Goal: Information Seeking & Learning: Learn about a topic

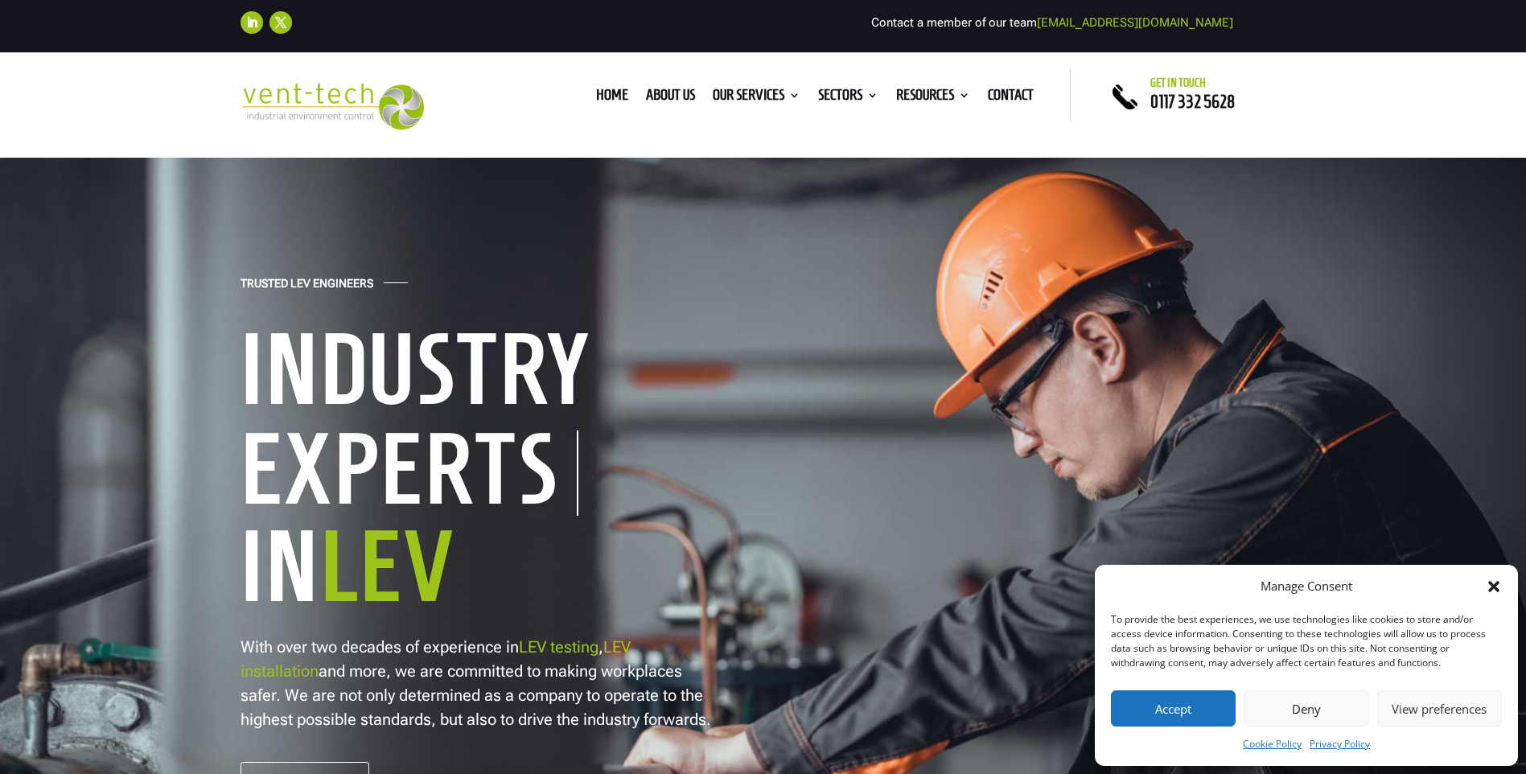
click at [1213, 707] on button "Accept" at bounding box center [1173, 708] width 125 height 36
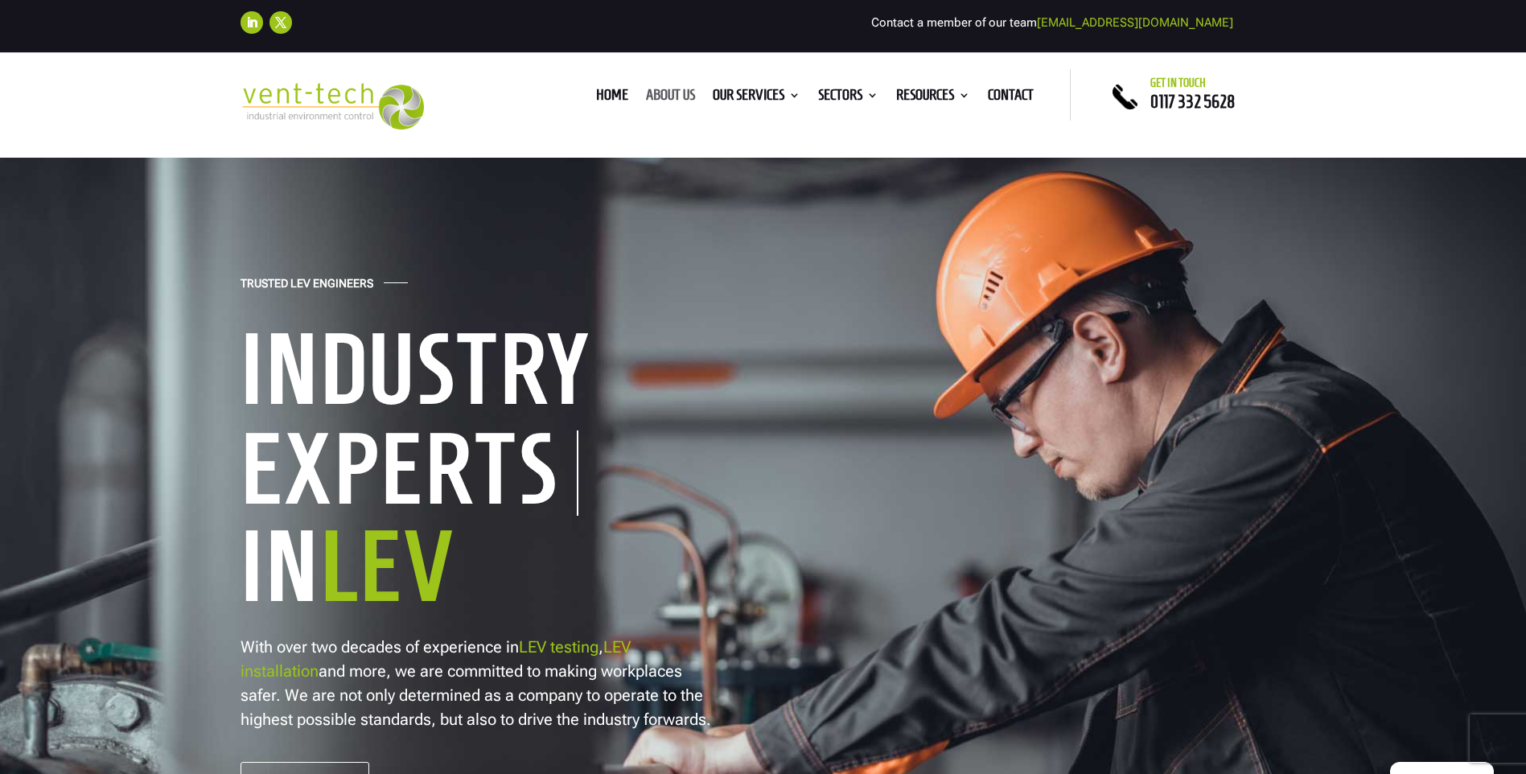
click at [661, 96] on link "About us" at bounding box center [670, 98] width 49 height 18
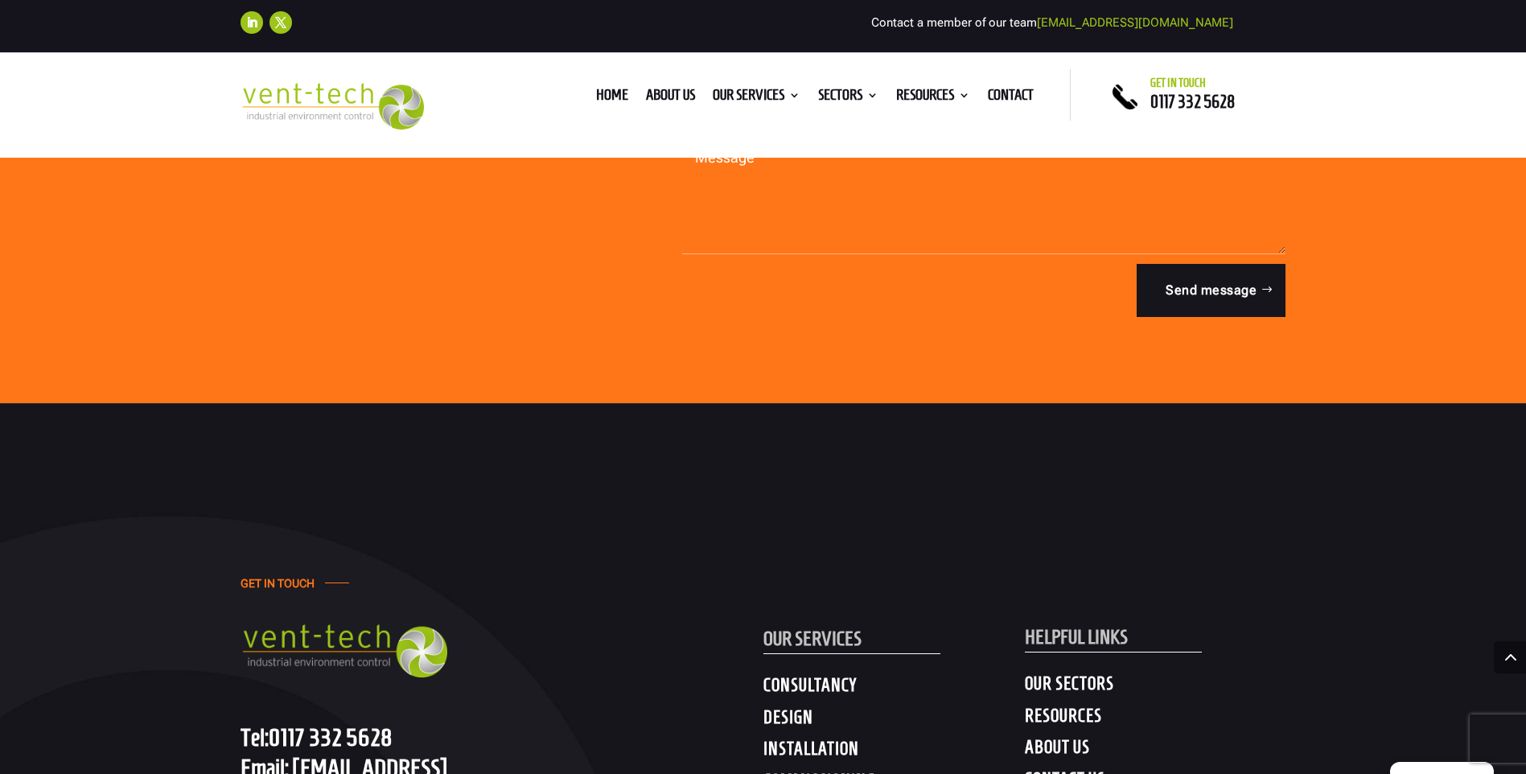
scroll to position [8043, 0]
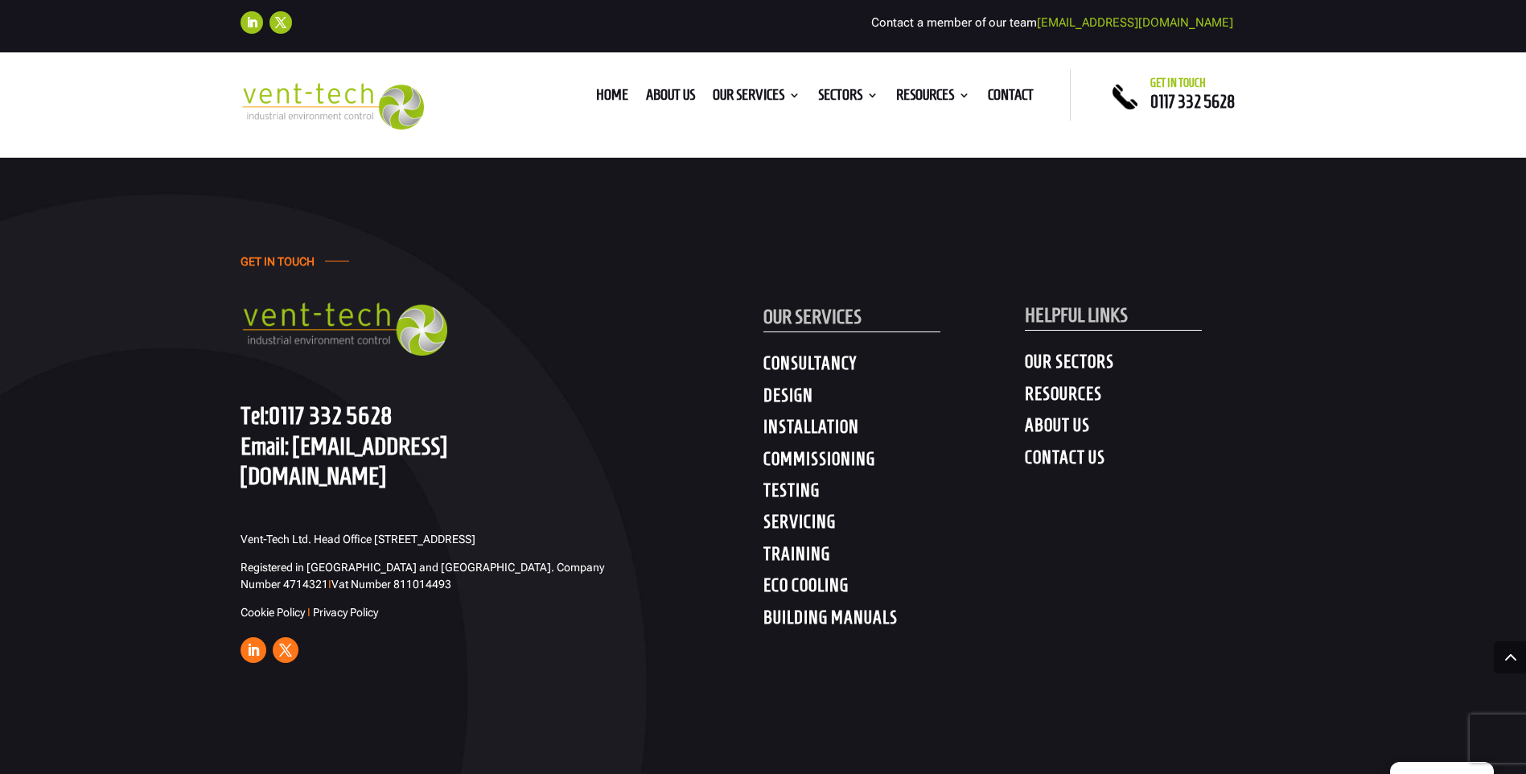
click at [825, 367] on h4 "CONSULTANCY" at bounding box center [893, 366] width 261 height 29
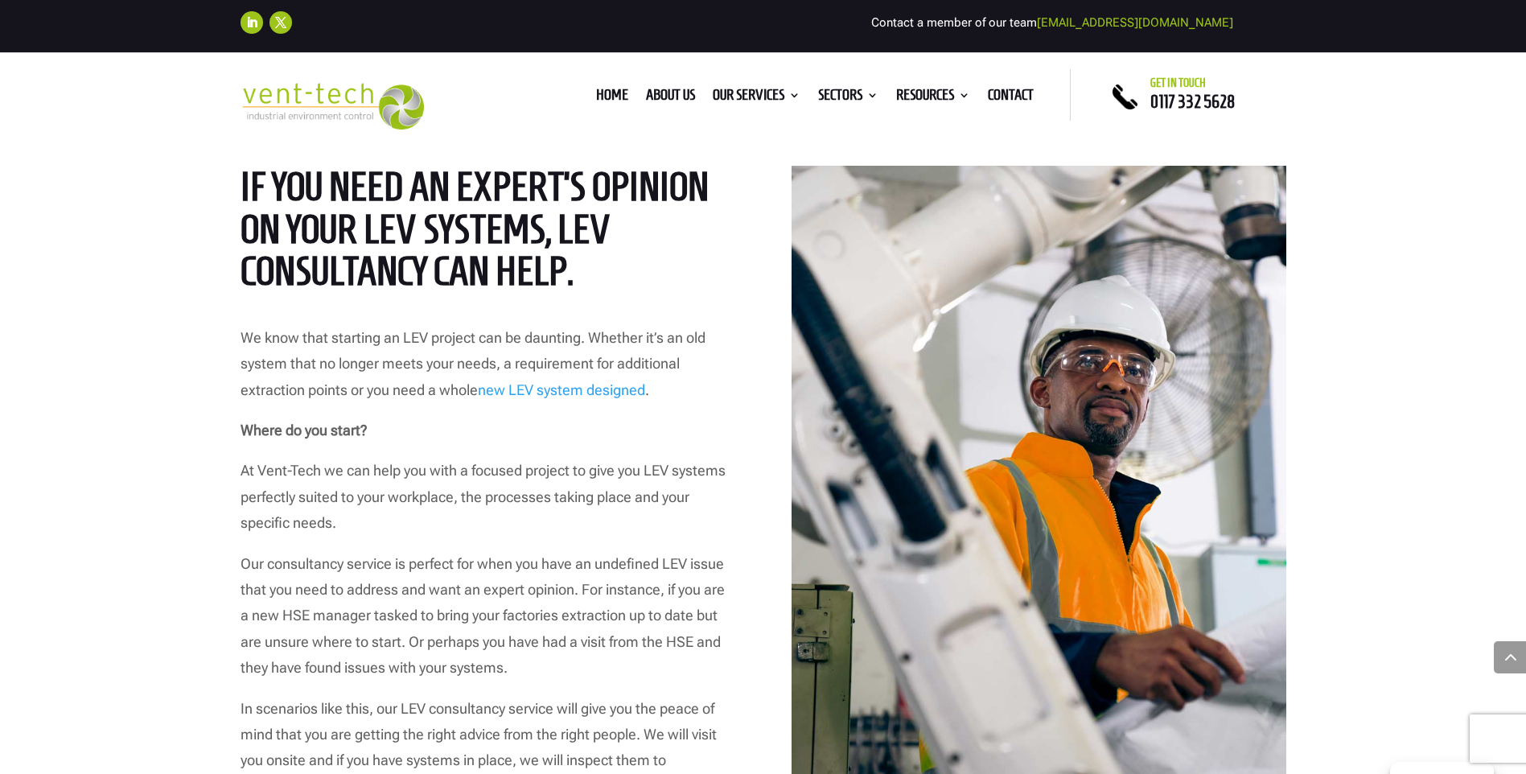
scroll to position [804, 0]
